Goal: Task Accomplishment & Management: Use online tool/utility

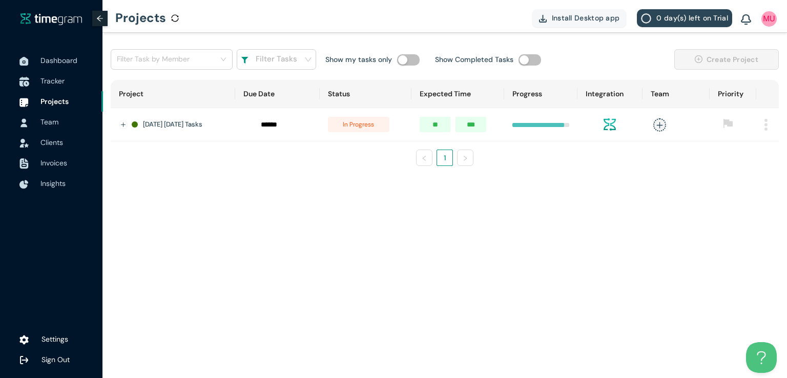
click at [57, 82] on span "Tracker" at bounding box center [52, 80] width 24 height 9
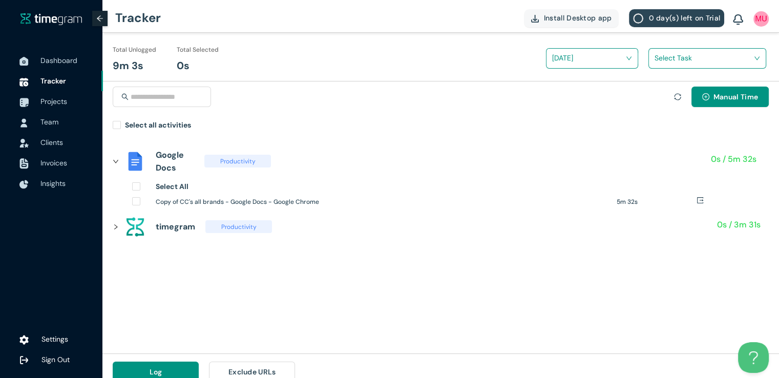
click at [112, 128] on div "Manual Time Select all activities" at bounding box center [440, 107] width 677 height 53
click at [662, 60] on input "search" at bounding box center [704, 57] width 98 height 15
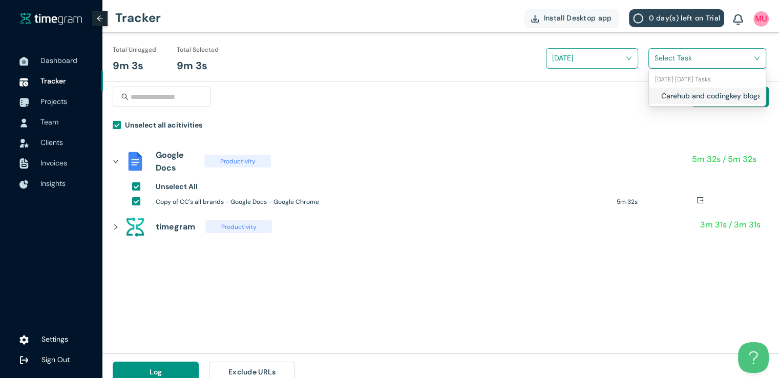
click at [661, 92] on h1 "Carehub and codingkey blogs and socials" at bounding box center [721, 95] width 120 height 11
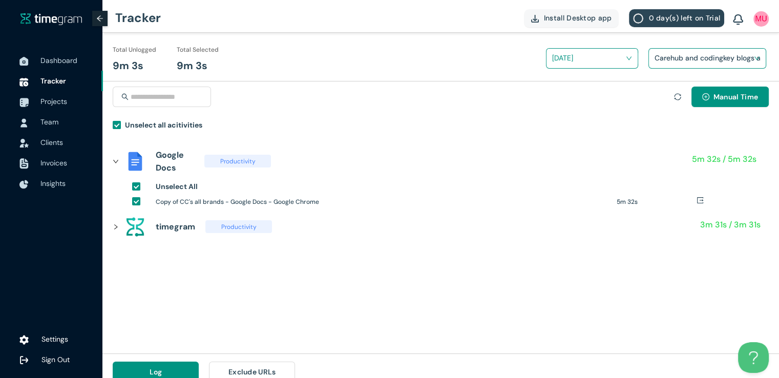
scroll to position [12, 0]
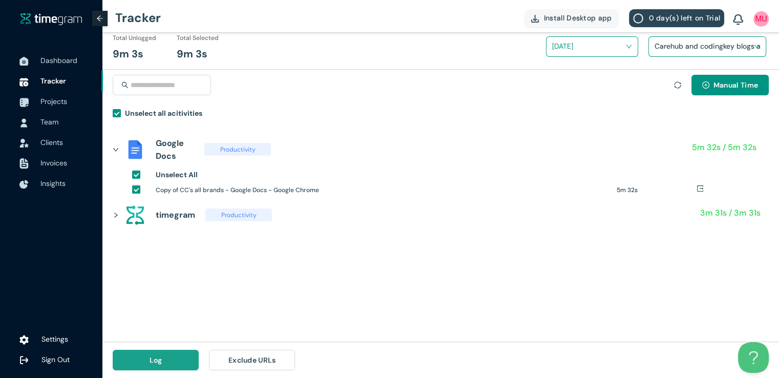
click at [177, 359] on button "Log" at bounding box center [156, 360] width 86 height 20
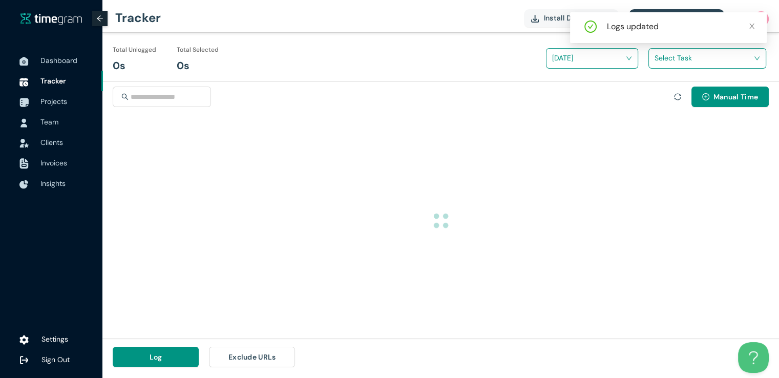
scroll to position [0, 0]
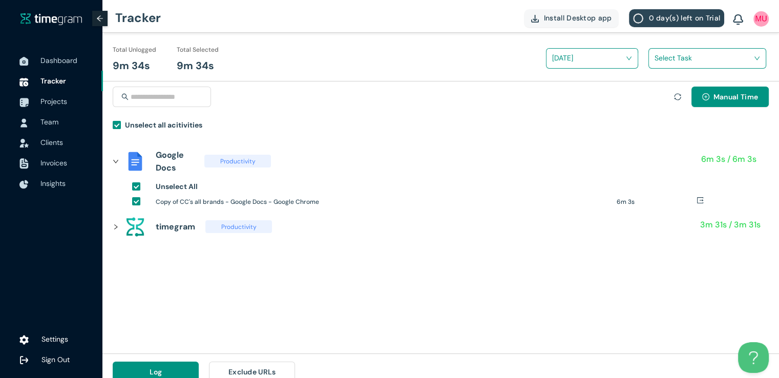
click at [687, 63] on input "search" at bounding box center [704, 57] width 98 height 15
click at [655, 101] on div "Carehub and codingkey blogs and socials" at bounding box center [707, 96] width 117 height 16
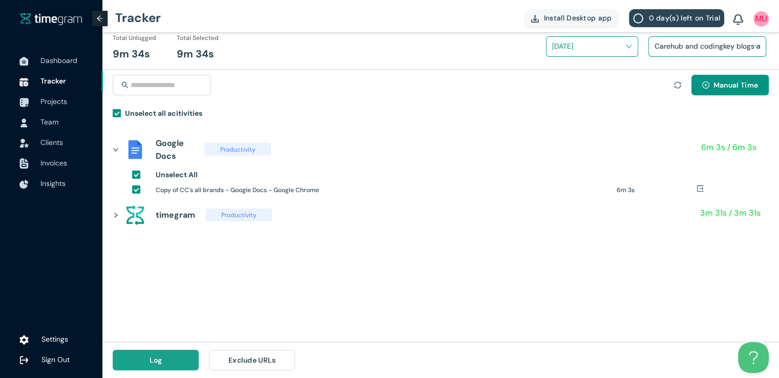
click at [161, 360] on span "Log" at bounding box center [156, 359] width 13 height 11
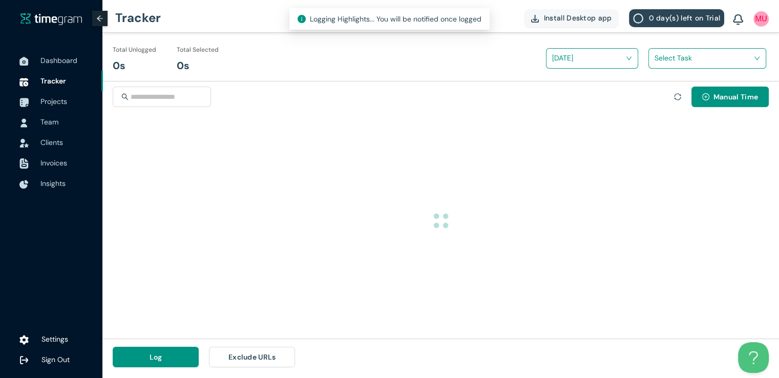
scroll to position [0, 0]
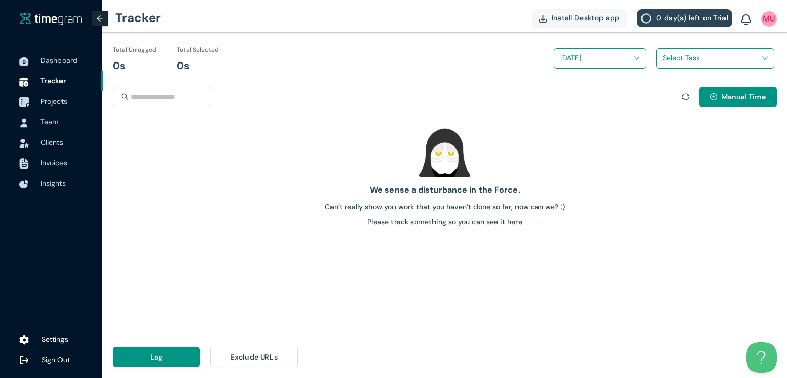
click at [55, 98] on span "Projects" at bounding box center [53, 101] width 27 height 9
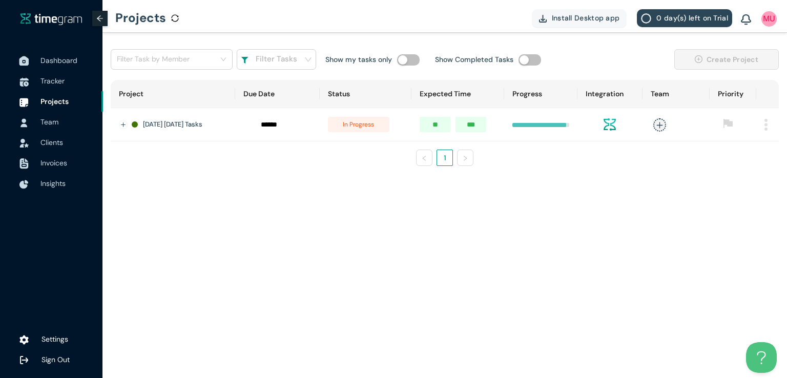
click at [69, 62] on span "Dashboard" at bounding box center [58, 60] width 37 height 9
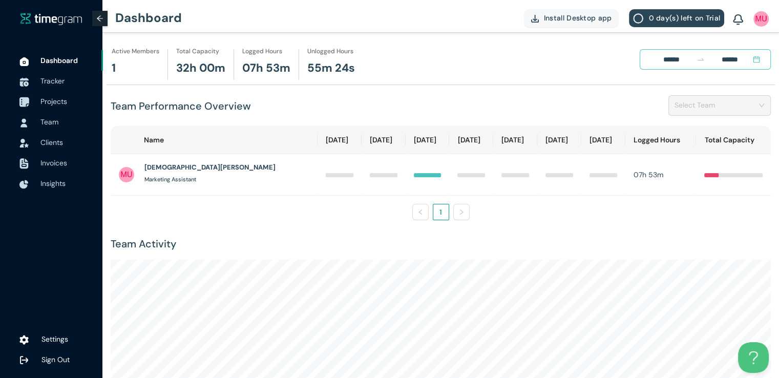
click at [65, 103] on span "Projects" at bounding box center [53, 101] width 27 height 9
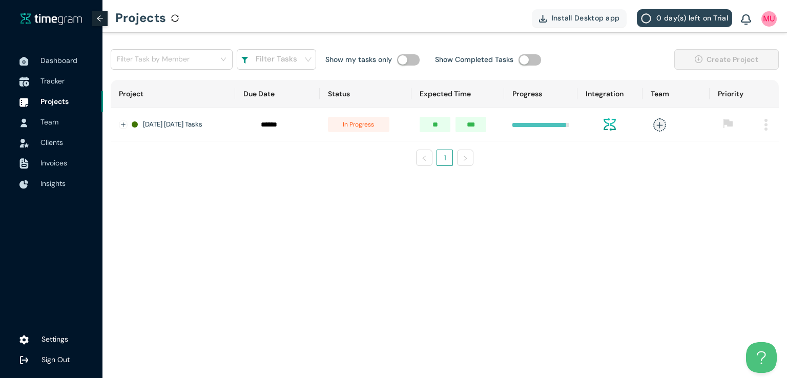
click at [46, 77] on span "Tracker" at bounding box center [52, 80] width 24 height 9
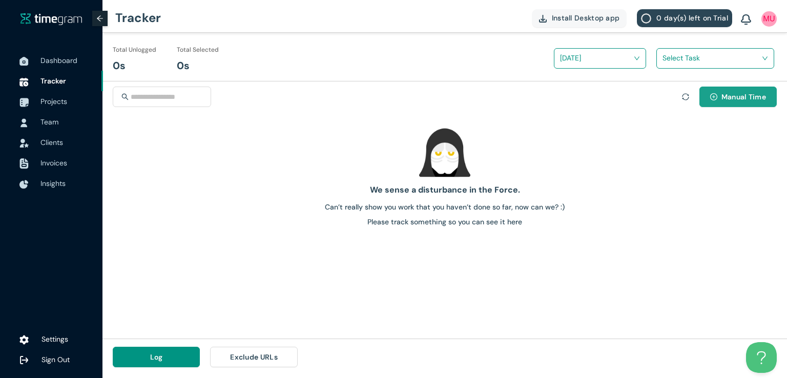
click at [719, 96] on button "Manual Time" at bounding box center [737, 97] width 77 height 20
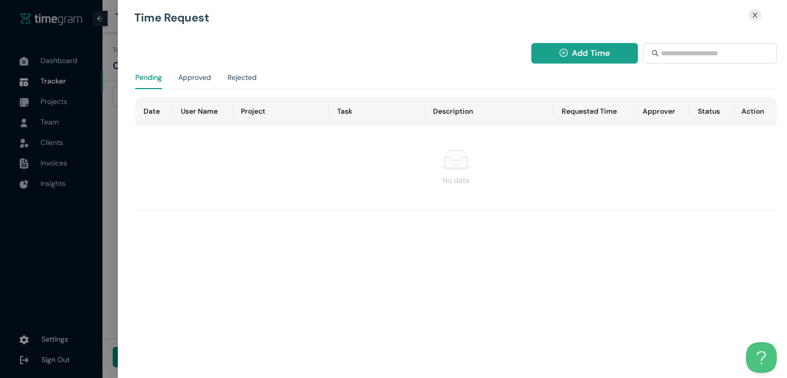
click at [569, 51] on button "Add Time" at bounding box center [584, 53] width 107 height 20
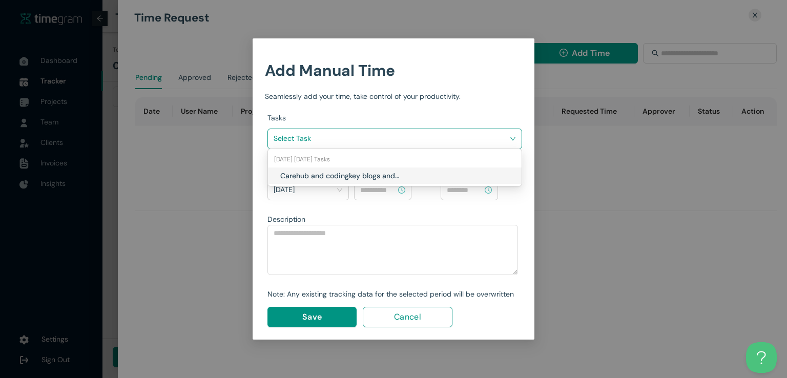
click at [461, 141] on input "search" at bounding box center [391, 138] width 235 height 15
click at [401, 175] on div "Carehub and codingkey blogs and socials" at bounding box center [397, 175] width 235 height 11
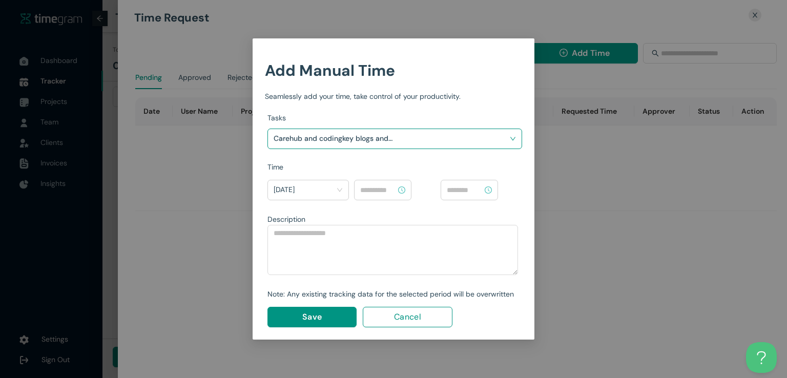
click at [380, 192] on input at bounding box center [378, 189] width 36 height 11
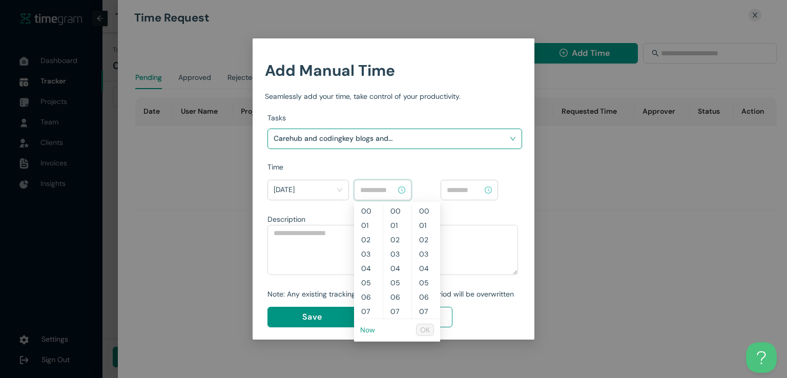
click at [367, 329] on link "Now" at bounding box center [367, 329] width 15 height 9
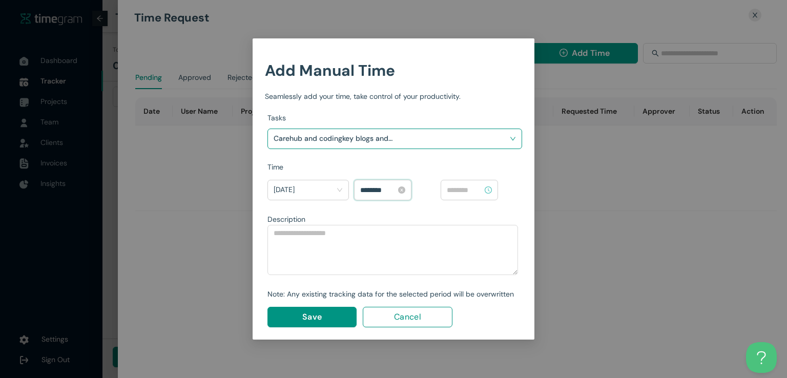
click at [372, 189] on input "********" at bounding box center [378, 189] width 36 height 11
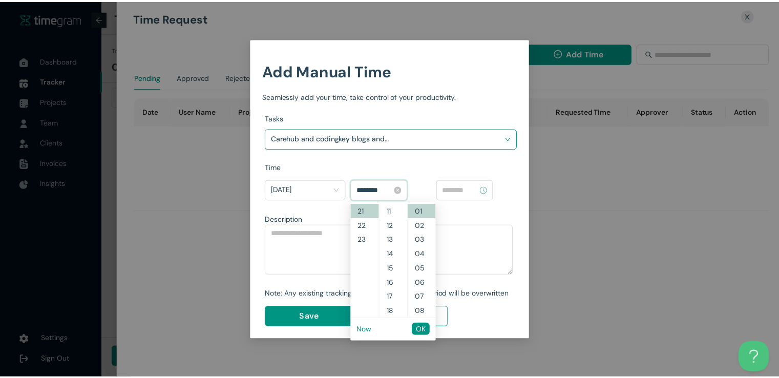
scroll to position [43, 0]
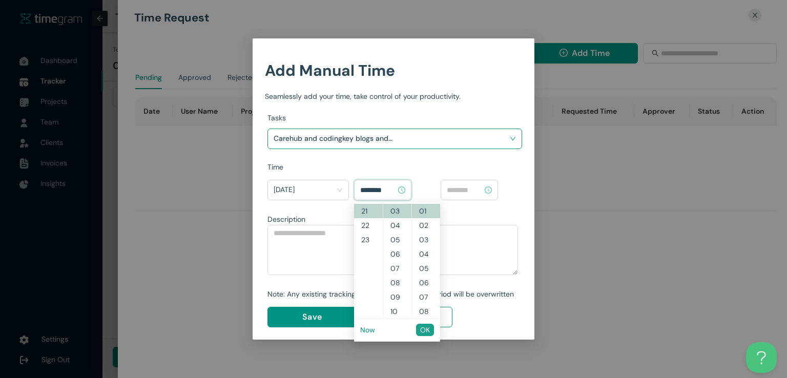
click at [422, 331] on span "OK" at bounding box center [425, 329] width 10 height 11
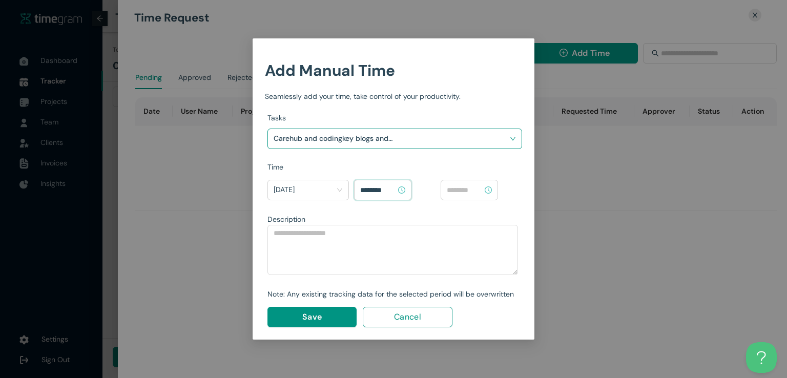
type input "********"
click at [463, 188] on input at bounding box center [465, 189] width 36 height 11
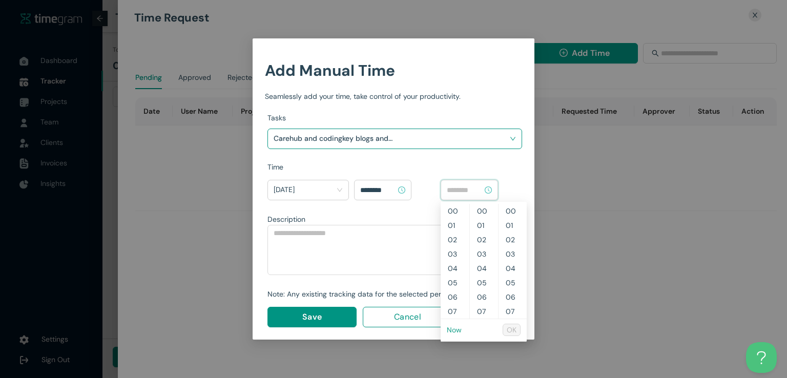
click at [451, 331] on link "Now" at bounding box center [454, 329] width 15 height 9
type input "********"
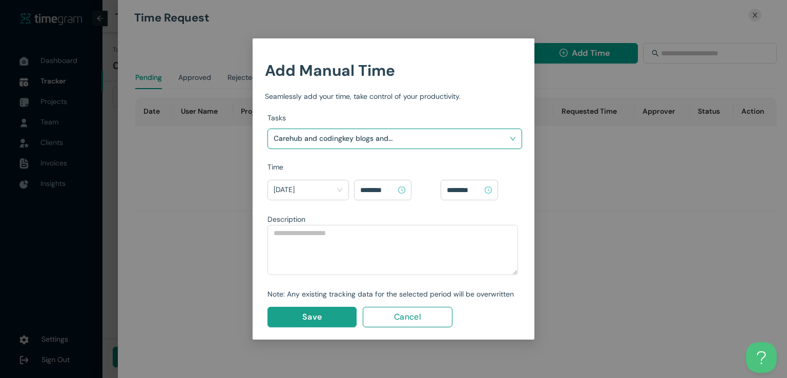
click at [294, 318] on button "Save" at bounding box center [311, 317] width 89 height 20
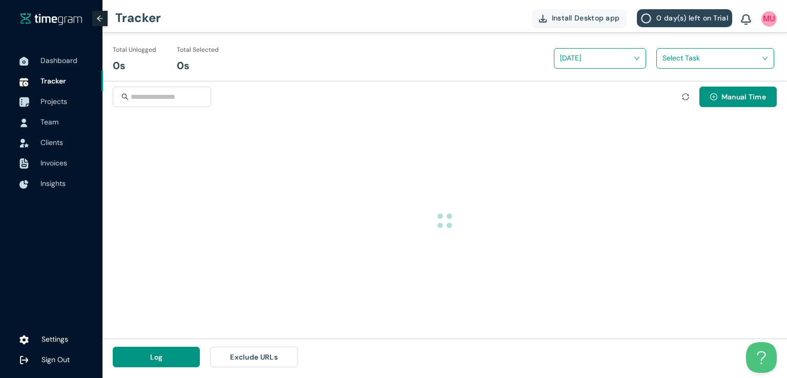
click at [61, 102] on span "Projects" at bounding box center [53, 101] width 27 height 9
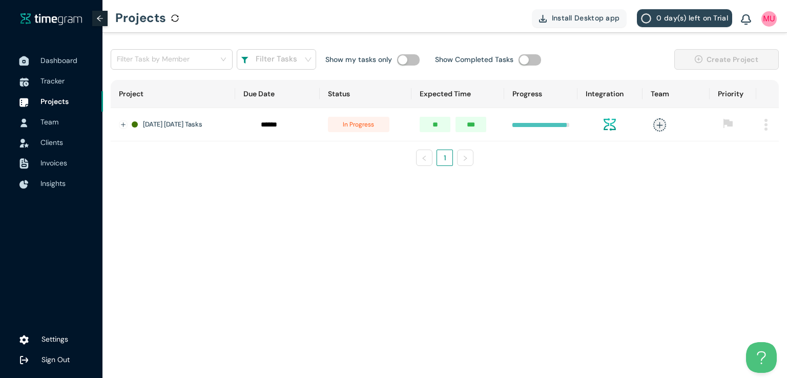
click at [68, 60] on span "Dashboard" at bounding box center [58, 60] width 37 height 9
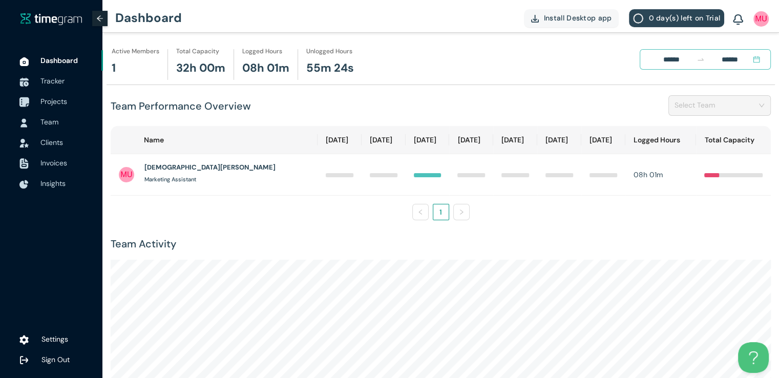
click at [61, 99] on span "Projects" at bounding box center [53, 101] width 27 height 9
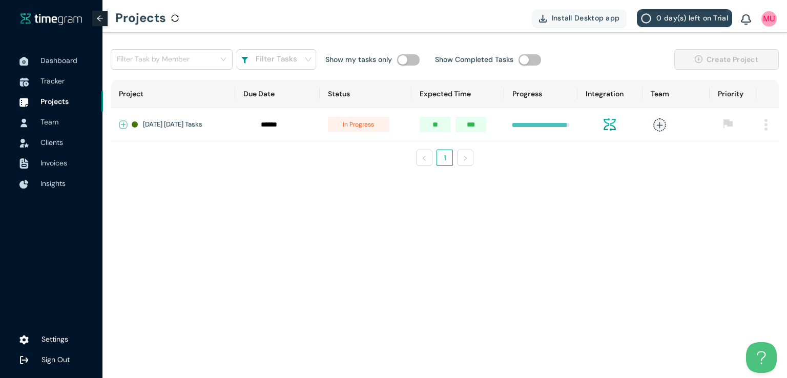
click at [121, 124] on button "Expand row" at bounding box center [123, 125] width 8 height 8
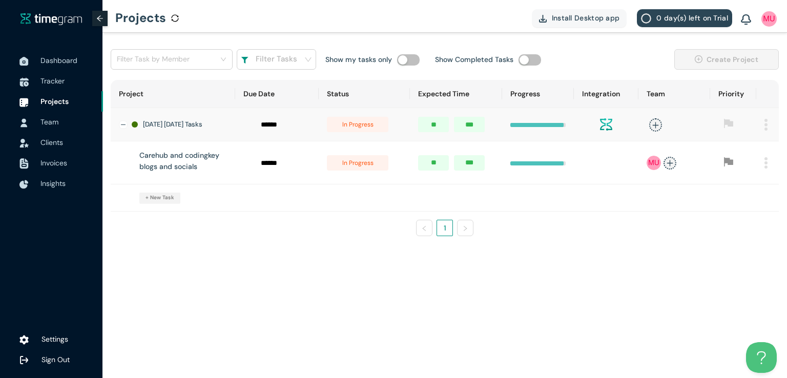
click at [354, 165] on span "in progress" at bounding box center [357, 162] width 61 height 15
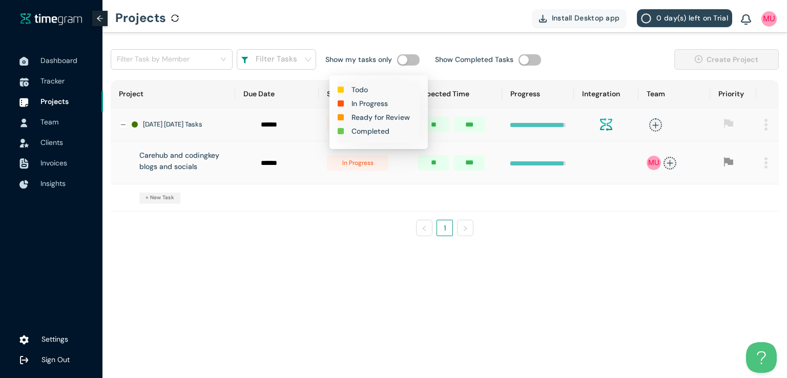
click at [369, 131] on h1 "Completed" at bounding box center [370, 131] width 38 height 11
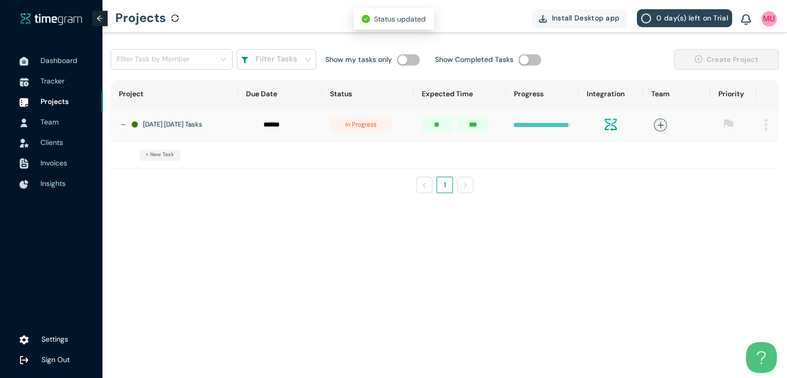
click at [364, 131] on span "in progress" at bounding box center [360, 124] width 61 height 15
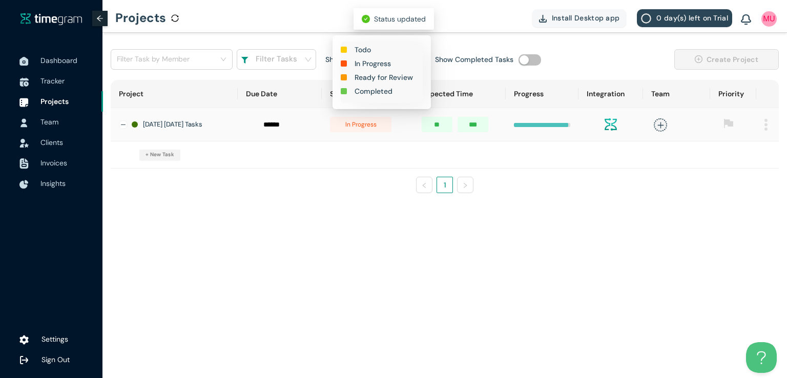
click at [373, 93] on h1 "Completed" at bounding box center [373, 91] width 38 height 11
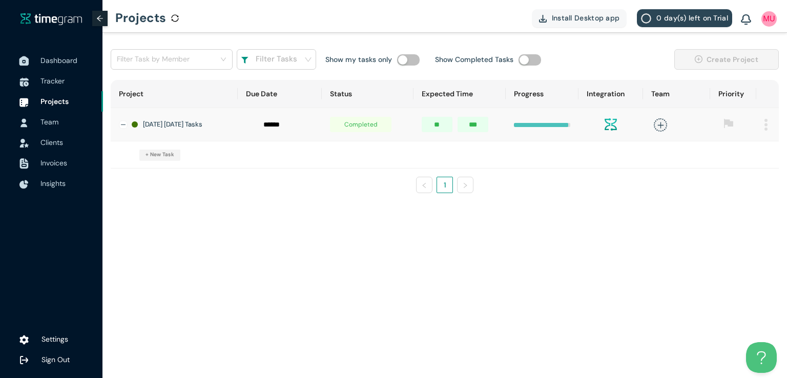
click at [53, 59] on span "Dashboard" at bounding box center [58, 60] width 37 height 9
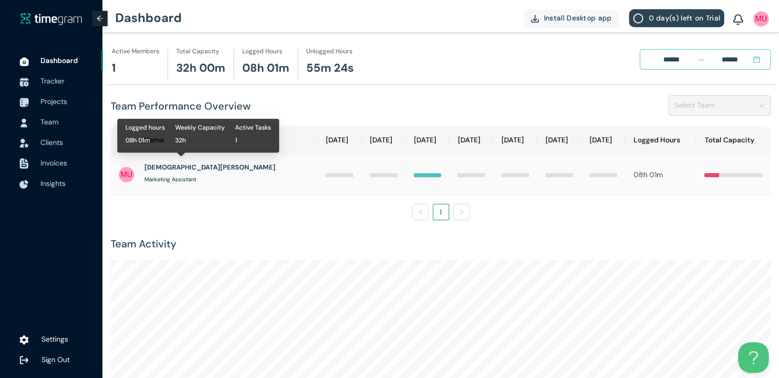
click at [173, 162] on h1 "[DEMOGRAPHIC_DATA][PERSON_NAME]" at bounding box center [209, 167] width 131 height 10
